Goal: Communication & Community: Participate in discussion

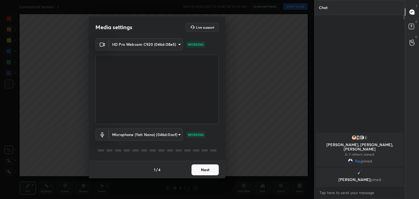
click at [205, 168] on button "Next" at bounding box center [204, 169] width 27 height 11
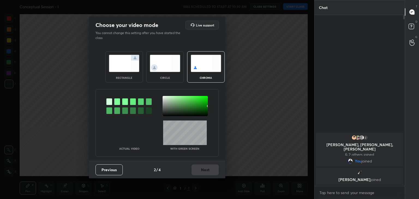
click at [116, 102] on div at bounding box center [117, 101] width 6 height 7
click at [166, 98] on div at bounding box center [185, 106] width 45 height 20
click at [211, 169] on button "Next" at bounding box center [204, 169] width 27 height 11
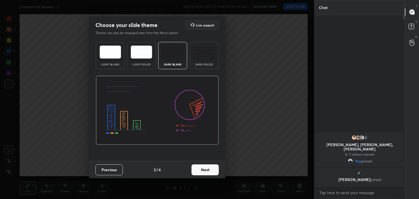
click at [214, 169] on button "Next" at bounding box center [204, 169] width 27 height 11
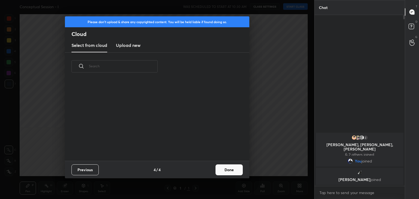
click at [225, 169] on button "Done" at bounding box center [228, 169] width 27 height 11
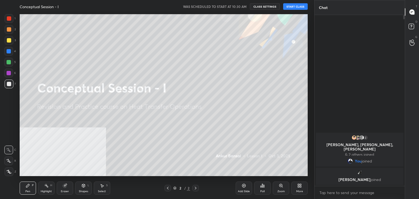
click at [299, 8] on button "START CLASS" at bounding box center [295, 6] width 25 height 7
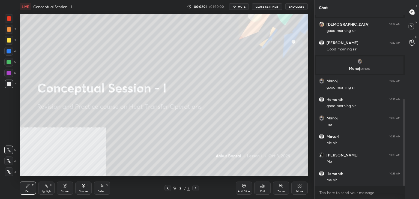
scroll to position [185, 0]
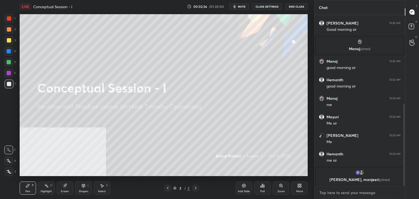
type textarea "x"
click at [341, 191] on textarea at bounding box center [360, 192] width 82 height 9
paste textarea "[URL][DOMAIN_NAME]"
type textarea "[URL][DOMAIN_NAME]"
type textarea "x"
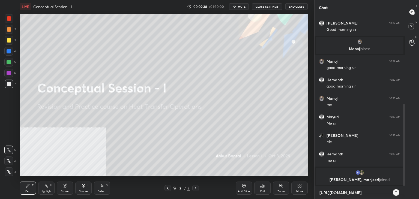
scroll to position [124, 89]
type textarea "[URL][DOMAIN_NAME]"
type textarea "x"
type textarea "[URL][DOMAIN_NAME]"
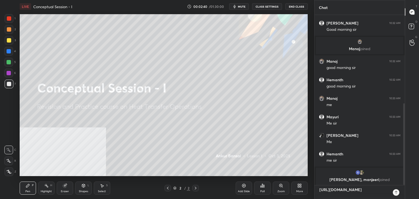
type textarea "x"
type textarea "[URL][DOMAIN_NAME] I"
type textarea "x"
type textarea "[URL][DOMAIN_NAME] IO"
type textarea "x"
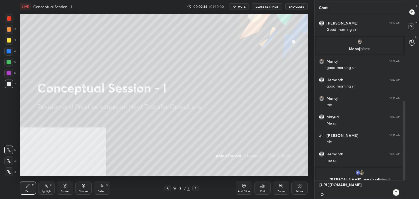
type textarea "[URL][DOMAIN_NAME] IOC"
type textarea "x"
type textarea "[URL][DOMAIN_NAME] IOCL"
type textarea "x"
type textarea "[URL][DOMAIN_NAME] IOCL"
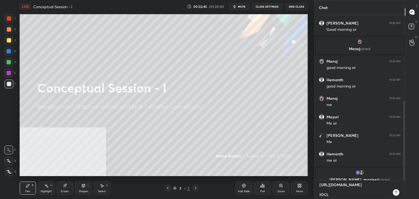
type textarea "x"
type textarea "[URL][DOMAIN_NAME] IOCL O"
type textarea "x"
type textarea "[URL][DOMAIN_NAME] IOCL Of"
type textarea "x"
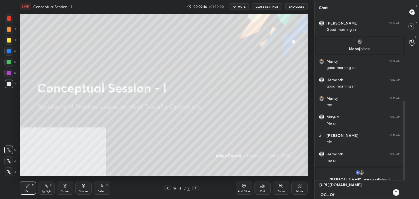
type textarea "[URL][DOMAIN_NAME] IOCL Off"
type textarea "x"
type textarea "[URL][DOMAIN_NAME] IOCL Offi"
type textarea "x"
type textarea "[URL][DOMAIN_NAME] IOCL Offic"
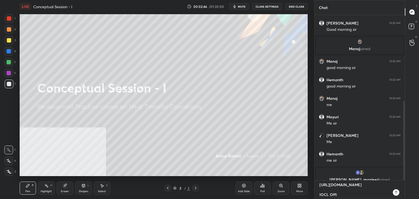
type textarea "x"
type textarea "[URL][DOMAIN_NAME] IOCL Offici"
type textarea "x"
type textarea "[URL][DOMAIN_NAME] IOCL Officia"
type textarea "x"
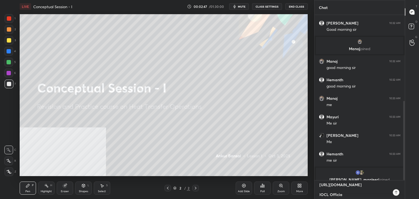
type textarea "[URL][DOMAIN_NAME] IOCL Official"
type textarea "x"
type textarea "[URL][DOMAIN_NAME] IOCL Official"
type textarea "x"
type textarea "[URL][DOMAIN_NAME] IOCL Official T"
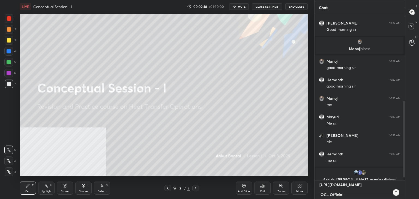
type textarea "x"
type textarea "[URL][DOMAIN_NAME] IOCL Official Te"
type textarea "x"
type textarea "[URL][DOMAIN_NAME] IOCL Official Tel"
type textarea "x"
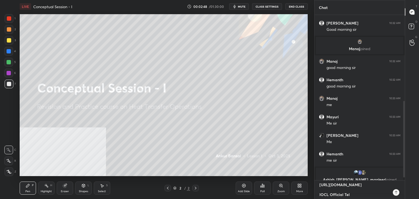
type textarea "[URL][DOMAIN_NAME] IOCL Official Tele"
type textarea "x"
type textarea "[URL][DOMAIN_NAME] IOCL Official Teleg"
type textarea "x"
type textarea "[URL][DOMAIN_NAME] IOCL Official Telegr"
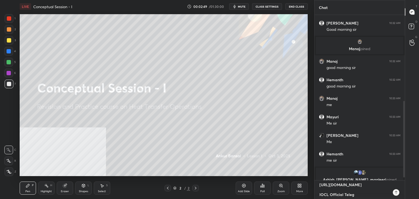
type textarea "x"
type textarea "[URL][DOMAIN_NAME] IOCL Official Telegra"
type textarea "x"
type textarea "[URL][DOMAIN_NAME] IOCL Official Telegram"
type textarea "x"
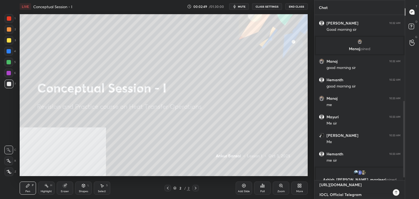
type textarea "[URL][DOMAIN_NAME] IOCL Official Telegram"
type textarea "x"
type textarea "[URL][DOMAIN_NAME] IOCL Official Telegram G"
type textarea "x"
type textarea "[URL][DOMAIN_NAME] IOCL Official Telegram Gr"
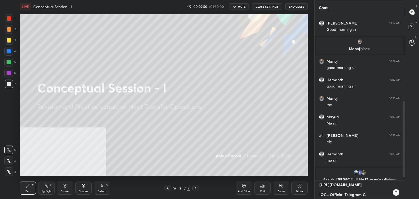
type textarea "x"
type textarea "[URL][DOMAIN_NAME] IOCL Official Telegram Gro"
type textarea "x"
type textarea "[URL][DOMAIN_NAME] IOCL Official Telegram Grou"
type textarea "x"
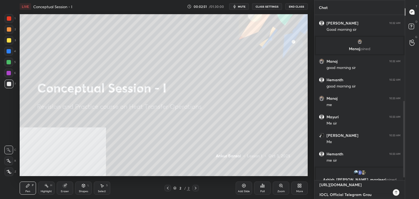
type textarea "[URL][DOMAIN_NAME] IOCL Official Telegram Group"
type textarea "x"
type textarea "[URL][DOMAIN_NAME] IOCL Official Telegram Group"
type textarea "x"
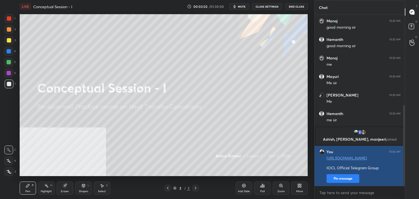
click at [335, 179] on button "Pin message" at bounding box center [342, 178] width 33 height 9
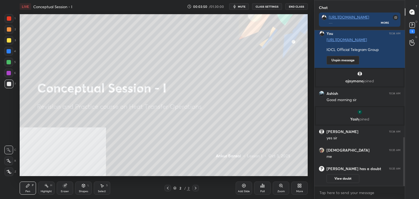
scroll to position [356, 0]
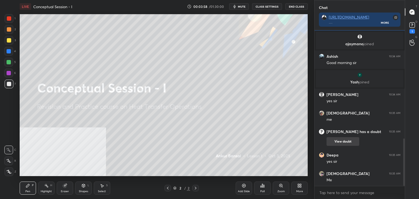
click at [341, 141] on button "View doubt" at bounding box center [342, 141] width 33 height 9
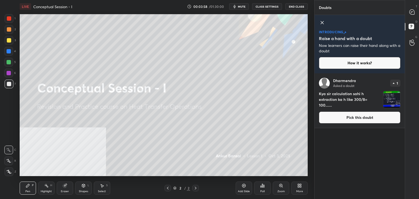
scroll to position [124, 89]
click at [413, 11] on icon at bounding box center [411, 12] width 5 height 5
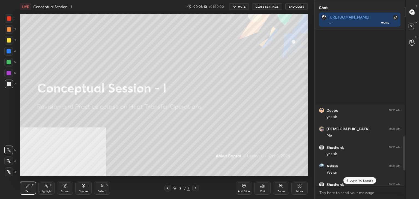
scroll to position [557, 0]
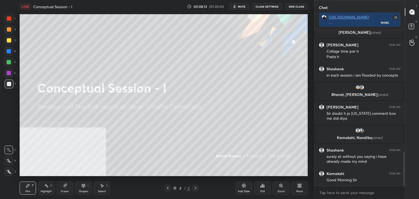
click at [238, 2] on div "LIVE Conceptual Session - I 00:08:13 / 01:30:00 mute CLASS SETTINGS End Class" at bounding box center [164, 6] width 288 height 13
click at [237, 4] on icon "button" at bounding box center [234, 6] width 4 height 4
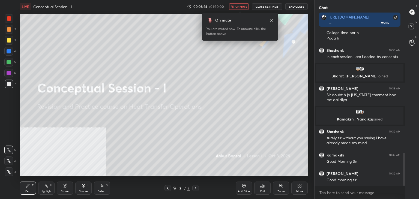
click at [239, 6] on span "unmute" at bounding box center [241, 7] width 12 height 4
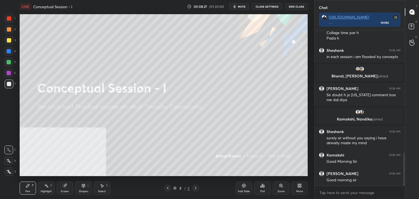
scroll to position [594, 0]
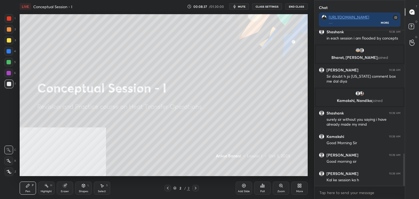
click at [301, 190] on div "More" at bounding box center [299, 191] width 7 height 3
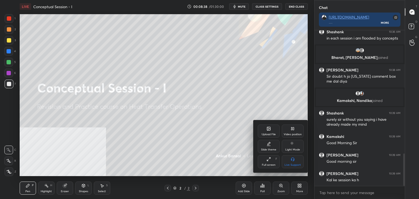
click at [265, 129] on div "Upload File" at bounding box center [269, 131] width 22 height 13
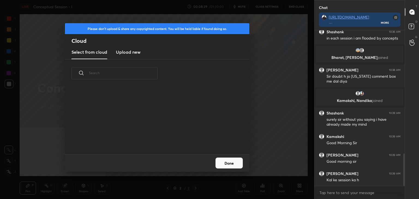
scroll to position [67, 175]
click at [127, 48] on new "Upload new" at bounding box center [128, 53] width 25 height 14
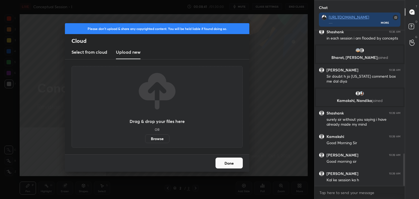
click at [231, 165] on button "Done" at bounding box center [228, 163] width 27 height 11
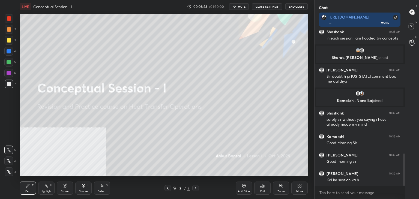
click at [303, 193] on div "More" at bounding box center [299, 188] width 16 height 13
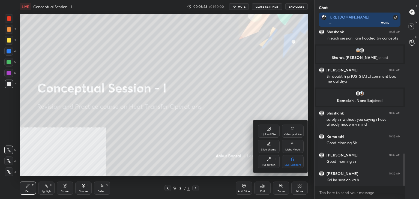
click at [272, 129] on div "Upload File" at bounding box center [269, 131] width 22 height 13
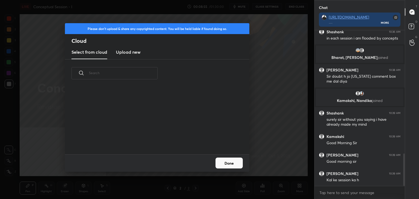
click at [128, 49] on h3 "Upload new" at bounding box center [128, 52] width 25 height 7
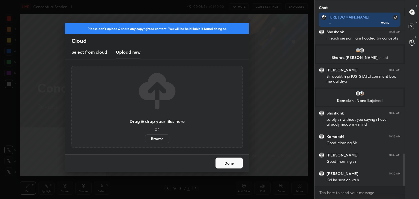
click at [160, 140] on label "Browse" at bounding box center [157, 138] width 24 height 9
click at [145, 140] on input "Browse" at bounding box center [145, 138] width 0 height 9
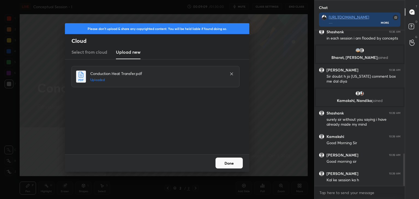
click at [227, 166] on button "Done" at bounding box center [228, 163] width 27 height 11
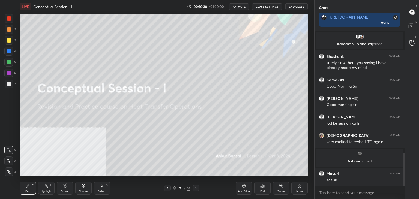
scroll to position [578, 0]
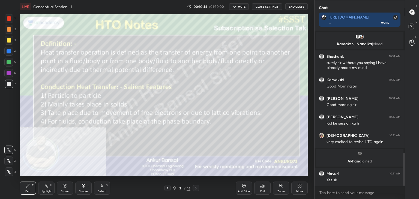
click at [299, 185] on icon at bounding box center [298, 184] width 1 height 1
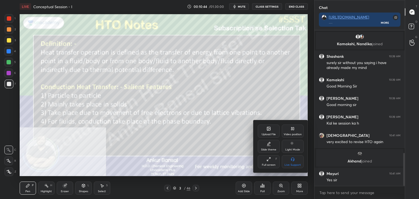
click at [290, 130] on icon at bounding box center [292, 129] width 4 height 4
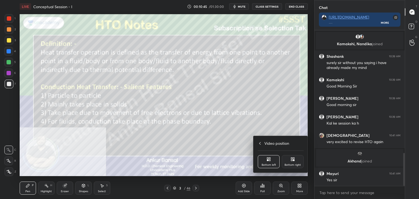
click at [295, 162] on div "Bottom right" at bounding box center [293, 161] width 22 height 13
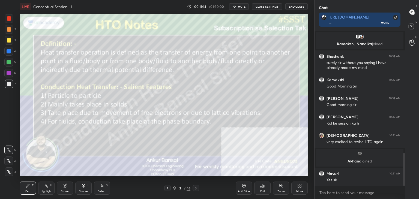
scroll to position [597, 0]
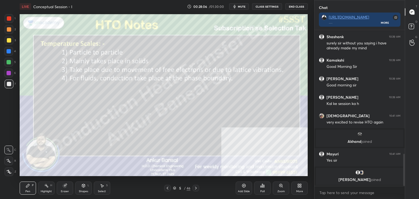
click at [9, 160] on icon at bounding box center [9, 160] width 4 height 3
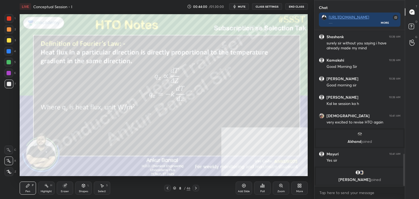
click at [244, 187] on icon at bounding box center [244, 186] width 4 height 4
click at [197, 187] on icon at bounding box center [196, 188] width 4 height 4
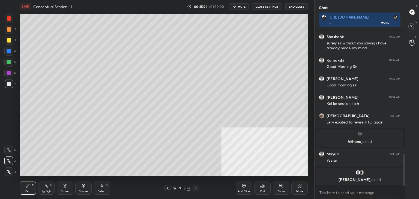
click at [167, 188] on icon at bounding box center [168, 188] width 4 height 4
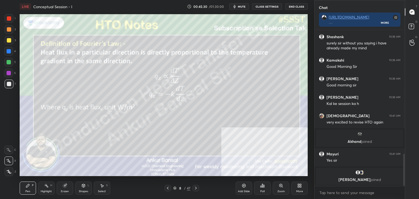
click at [196, 189] on icon at bounding box center [196, 188] width 4 height 4
click at [196, 188] on icon at bounding box center [196, 188] width 4 height 4
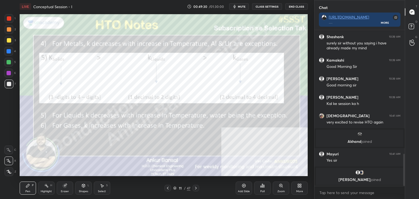
click at [8, 18] on div at bounding box center [9, 18] width 4 height 4
click at [8, 84] on div at bounding box center [9, 84] width 4 height 4
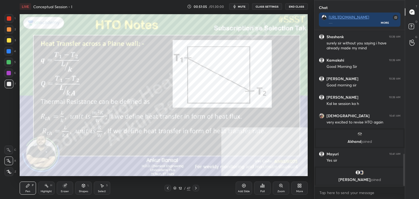
click at [7, 20] on div at bounding box center [9, 18] width 4 height 4
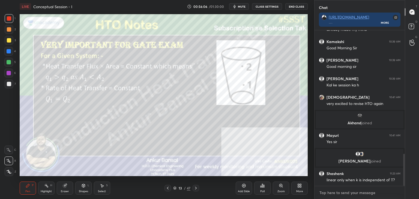
type textarea "x"
click at [358, 191] on textarea at bounding box center [360, 192] width 82 height 9
paste textarea "Factors affecting rate and flux of mass transfer [URL][DOMAIN_NAME]"
type textarea "Factors affecting rate and flux of mass transfer [URL][DOMAIN_NAME]"
type textarea "x"
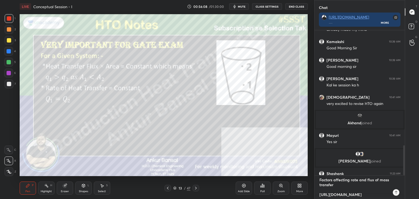
scroll to position [10, 0]
type textarea "Factors affecting rate and flux of mass transfer [URL][DOMAIN_NAME]"
type textarea "x"
click at [395, 194] on icon at bounding box center [396, 192] width 4 height 4
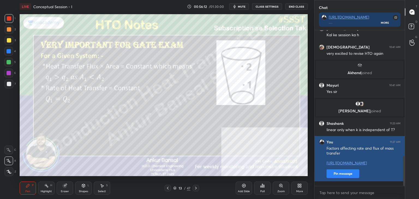
click at [340, 178] on button "Pin message" at bounding box center [342, 173] width 33 height 9
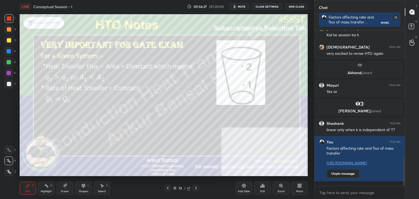
click at [236, 7] on icon "button" at bounding box center [234, 6] width 2 height 3
click at [236, 7] on button "unmute" at bounding box center [239, 6] width 20 height 7
click at [12, 82] on div at bounding box center [9, 84] width 9 height 9
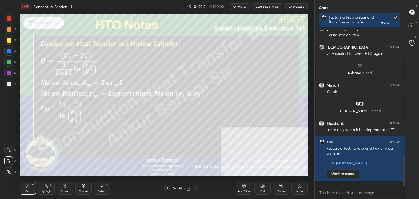
click at [67, 190] on div "Eraser" at bounding box center [65, 191] width 8 height 3
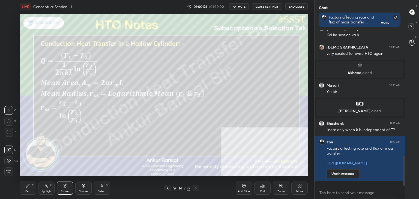
click at [33, 189] on div "Pen P" at bounding box center [28, 188] width 16 height 13
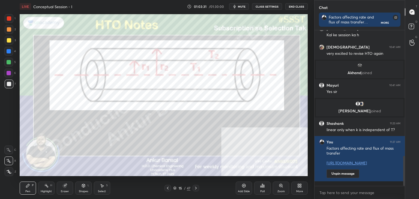
scroll to position [669, 0]
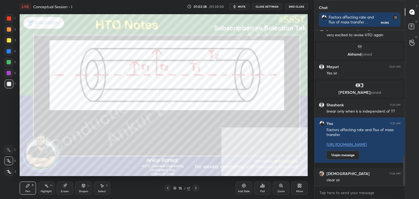
click at [8, 20] on div at bounding box center [9, 18] width 4 height 4
click at [83, 186] on icon at bounding box center [83, 186] width 0 height 2
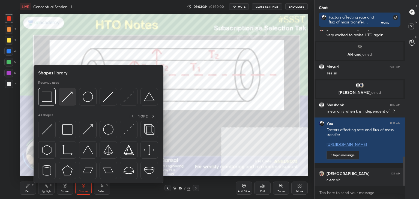
click at [63, 98] on img at bounding box center [67, 97] width 10 height 10
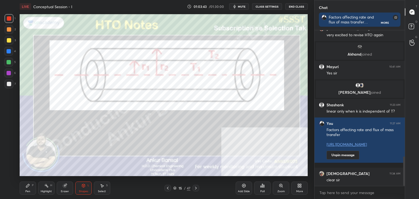
click at [31, 186] on div "Pen P" at bounding box center [28, 188] width 16 height 13
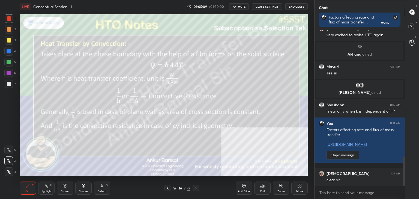
click at [8, 86] on div at bounding box center [9, 84] width 4 height 4
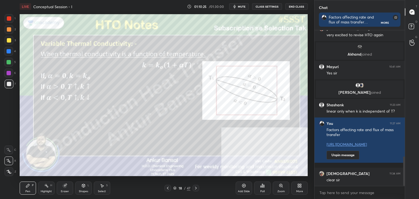
click at [64, 189] on div "Eraser" at bounding box center [65, 188] width 16 height 13
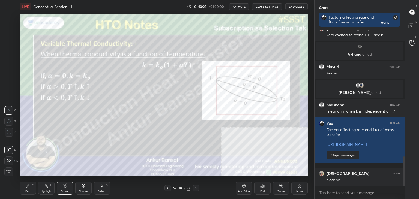
click at [30, 188] on div "Pen P" at bounding box center [28, 188] width 16 height 13
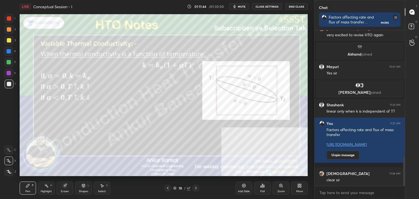
click at [80, 187] on div "Shapes L" at bounding box center [83, 188] width 16 height 13
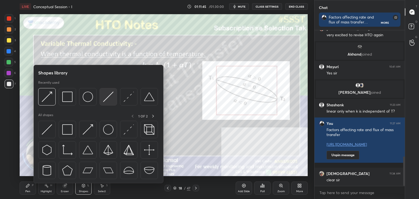
click at [103, 96] on img at bounding box center [108, 97] width 10 height 10
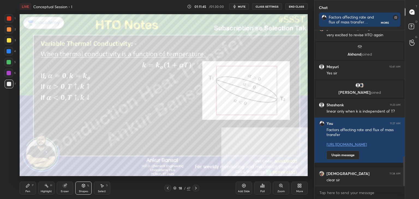
click at [10, 21] on div at bounding box center [9, 18] width 4 height 4
click at [62, 188] on div "Eraser" at bounding box center [65, 188] width 16 height 13
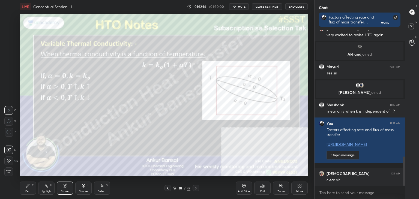
click at [5, 161] on div at bounding box center [8, 161] width 9 height 9
click at [32, 188] on div "Pen P" at bounding box center [28, 188] width 16 height 13
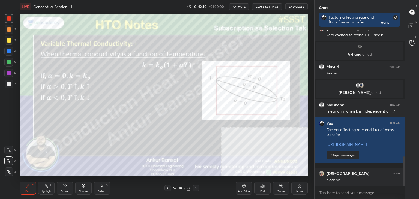
click at [84, 189] on div "Shapes L" at bounding box center [83, 188] width 16 height 13
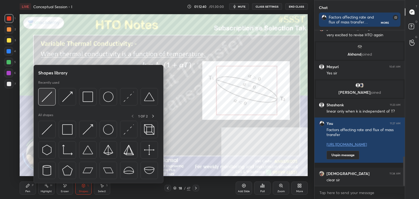
click at [51, 95] on img at bounding box center [47, 97] width 10 height 10
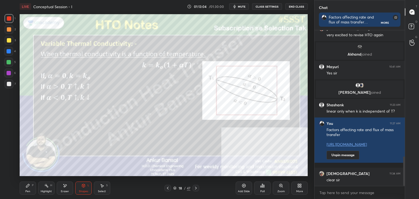
click at [27, 190] on div "Pen" at bounding box center [27, 191] width 5 height 3
click at [10, 83] on div at bounding box center [9, 84] width 4 height 4
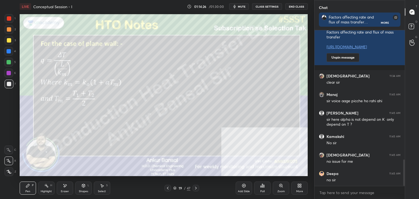
scroll to position [785, 0]
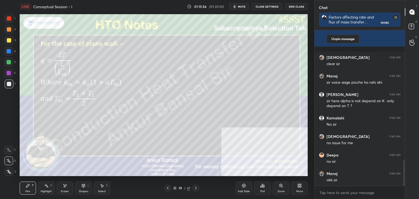
click at [78, 186] on div "Shapes L" at bounding box center [83, 188] width 16 height 13
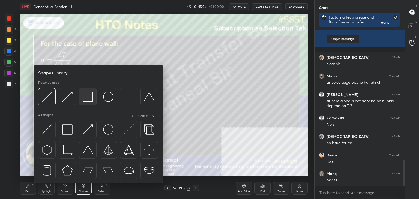
click at [85, 98] on img at bounding box center [88, 97] width 10 height 10
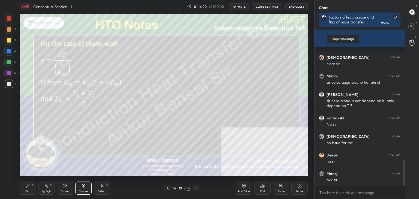
click at [28, 191] on div "Pen" at bounding box center [27, 191] width 5 height 3
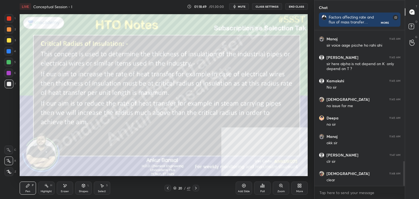
scroll to position [841, 0]
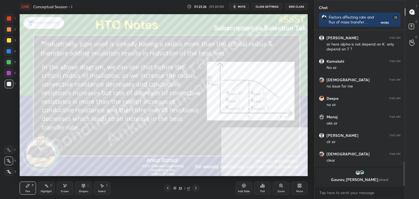
click at [278, 188] on div "Zoom" at bounding box center [281, 188] width 16 height 13
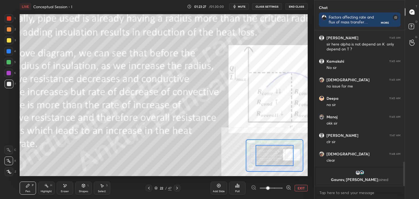
click at [288, 187] on icon at bounding box center [288, 187] width 5 height 5
click at [287, 187] on icon at bounding box center [289, 188] width 4 height 4
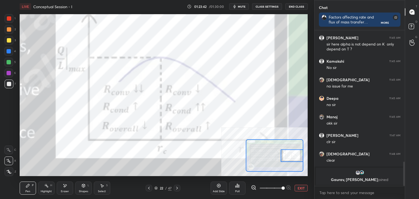
click at [10, 21] on div at bounding box center [9, 18] width 9 height 9
click at [8, 153] on div at bounding box center [8, 150] width 9 height 9
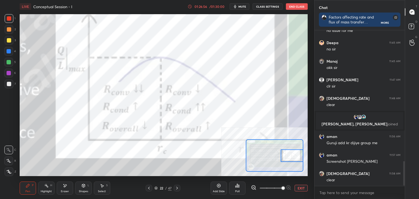
scroll to position [844, 0]
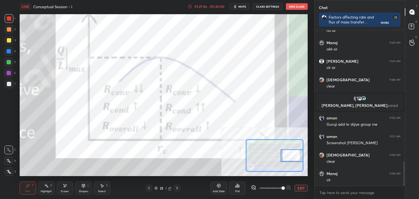
click at [297, 187] on button "EXIT" at bounding box center [300, 188] width 13 height 7
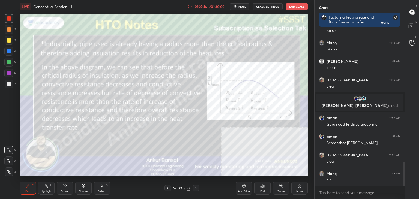
click at [65, 188] on icon at bounding box center [65, 186] width 4 height 5
click at [27, 187] on icon at bounding box center [27, 185] width 3 height 3
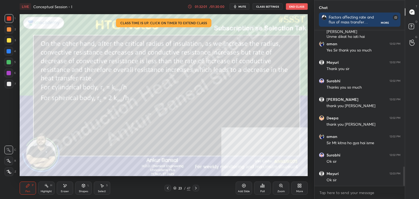
scroll to position [1109, 0]
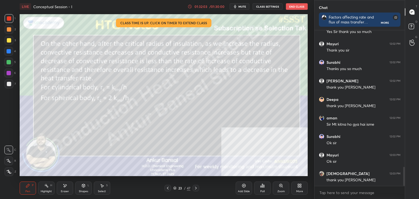
click at [296, 6] on button "End Class" at bounding box center [297, 6] width 22 height 7
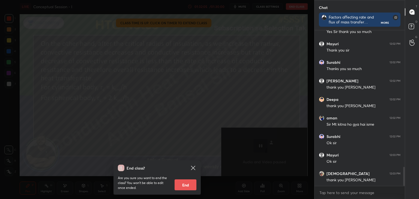
click at [180, 185] on button "End" at bounding box center [186, 184] width 22 height 11
type textarea "x"
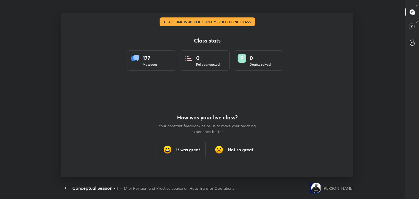
scroll to position [0, 0]
click at [185, 148] on h3 "It was great" at bounding box center [188, 149] width 24 height 7
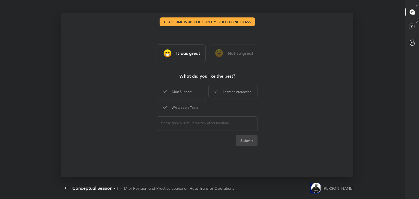
drag, startPoint x: 191, startPoint y: 107, endPoint x: 190, endPoint y: 99, distance: 8.8
click at [192, 107] on div "Whiteboard Tools" at bounding box center [181, 108] width 49 height 14
click at [194, 96] on div "Chat Support" at bounding box center [181, 92] width 49 height 14
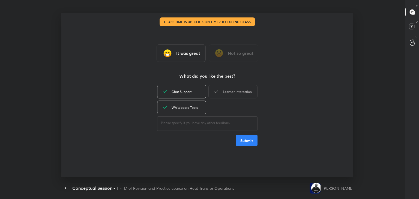
click at [229, 95] on div "Learner Interaction" at bounding box center [232, 92] width 49 height 14
click at [244, 143] on button "Submit" at bounding box center [247, 140] width 22 height 11
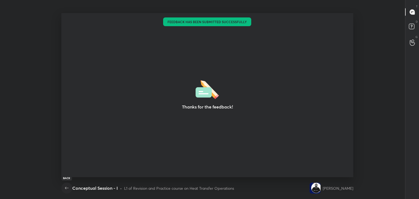
click at [61, 188] on button "button" at bounding box center [66, 188] width 11 height 11
